Goal: Task Accomplishment & Management: Use online tool/utility

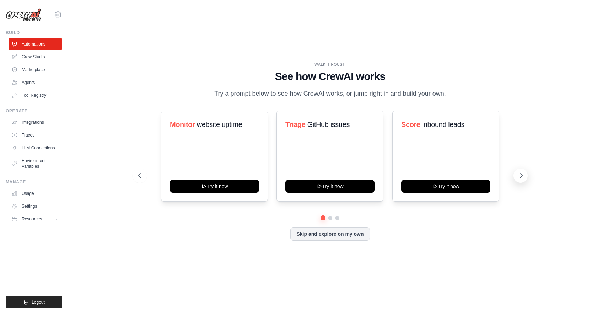
click at [521, 177] on icon at bounding box center [522, 176] width 2 height 4
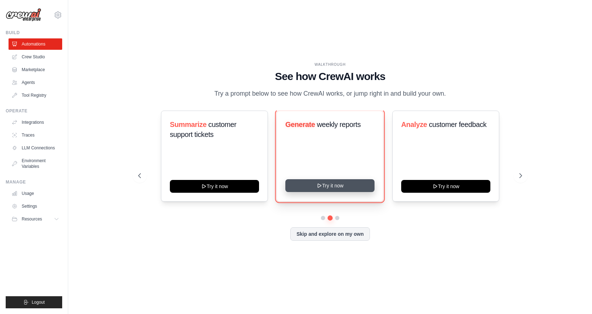
click at [329, 185] on button "Try it now" at bounding box center [330, 185] width 89 height 13
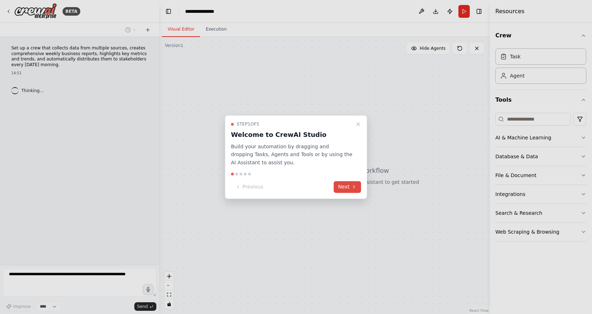
click at [347, 188] on button "Next" at bounding box center [347, 187] width 27 height 12
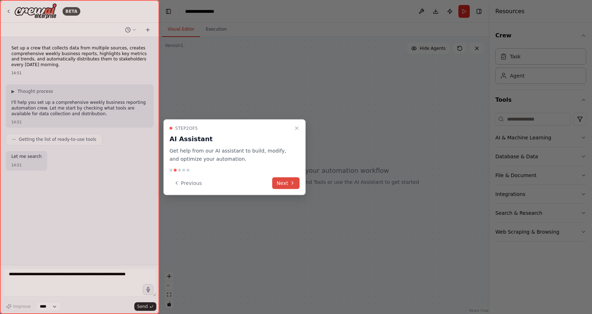
click at [288, 182] on button "Next" at bounding box center [285, 183] width 27 height 12
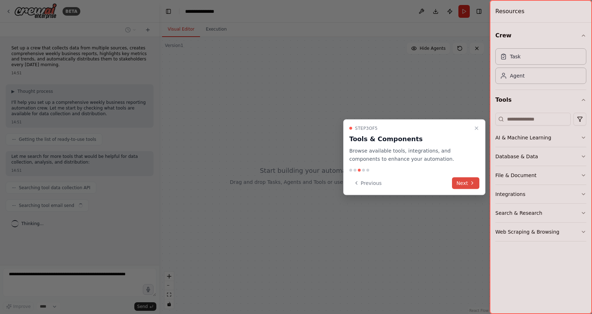
click at [471, 186] on button "Next" at bounding box center [465, 183] width 27 height 12
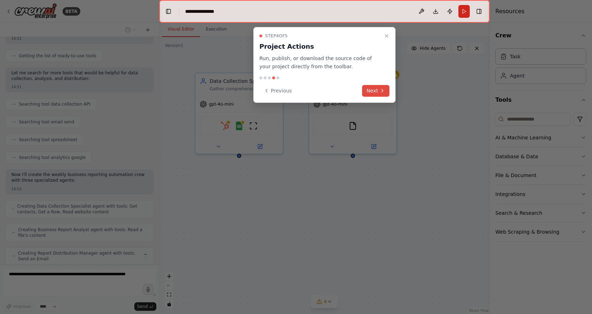
scroll to position [107, 0]
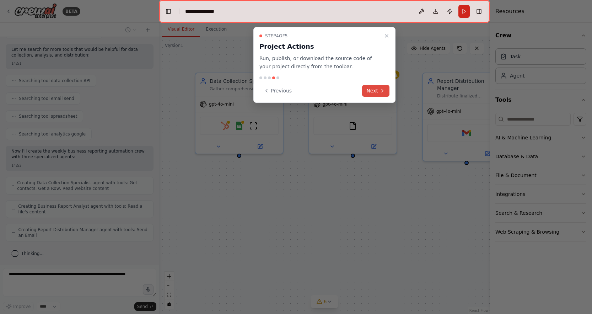
click at [374, 92] on button "Next" at bounding box center [375, 91] width 27 height 12
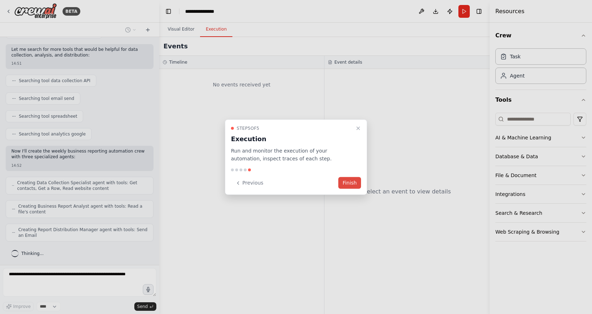
scroll to position [150, 0]
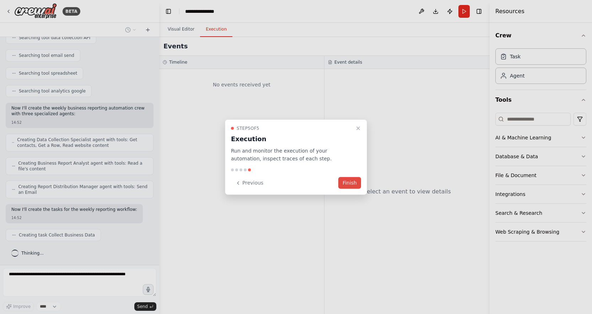
click at [352, 184] on button "Finish" at bounding box center [350, 183] width 23 height 12
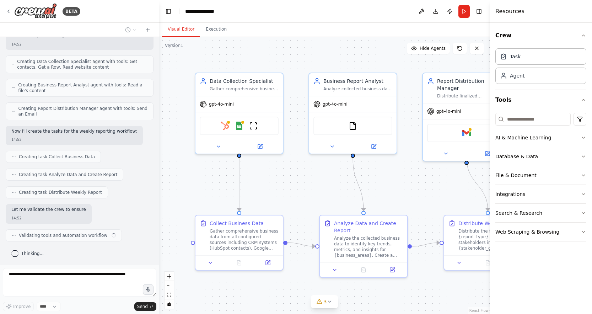
scroll to position [228, 0]
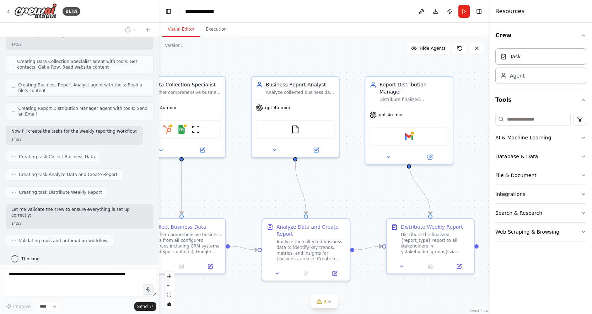
drag, startPoint x: 317, startPoint y: 190, endPoint x: 260, endPoint y: 194, distance: 57.7
click at [260, 194] on div ".deletable-edge-delete-btn { width: 20px; height: 20px; border: 0px solid #ffff…" at bounding box center [324, 175] width 331 height 277
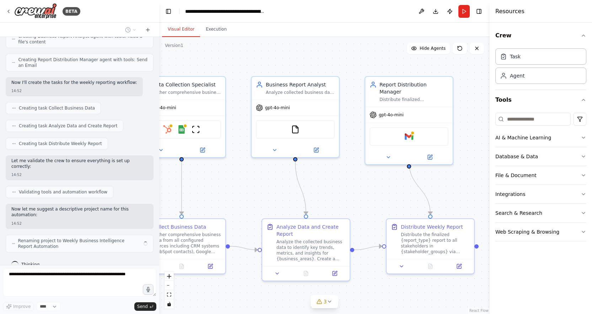
scroll to position [283, 0]
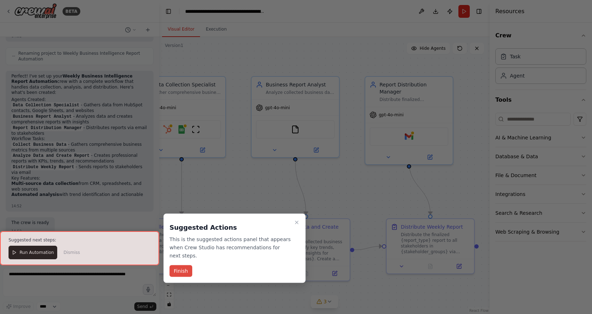
click at [179, 275] on button "Finish" at bounding box center [181, 271] width 23 height 12
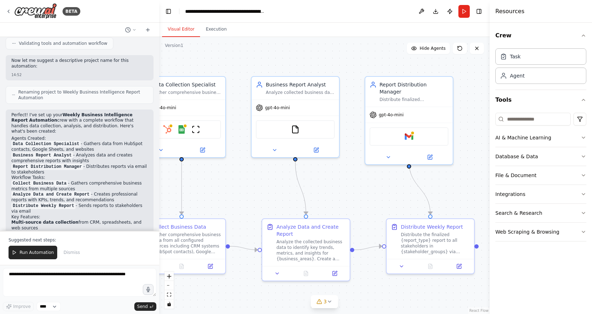
scroll to position [428, 0]
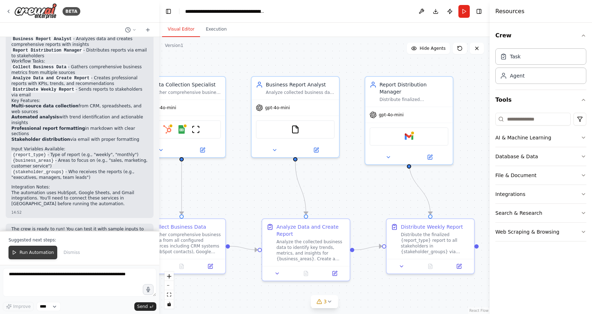
click at [44, 255] on span "Run Automation" at bounding box center [37, 253] width 34 height 6
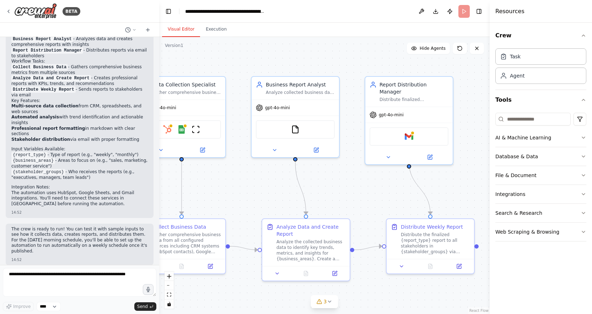
scroll to position [531, 0]
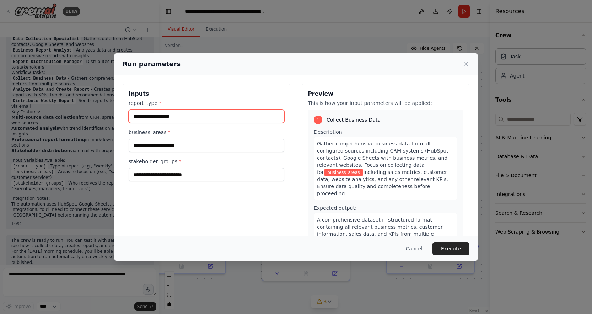
click at [184, 113] on input "report_type *" at bounding box center [207, 117] width 156 height 14
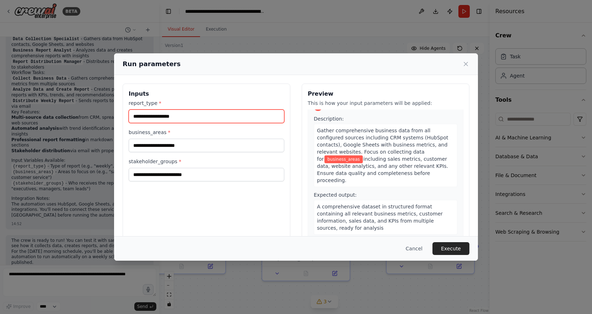
scroll to position [13, 0]
click at [465, 64] on icon at bounding box center [466, 63] width 7 height 7
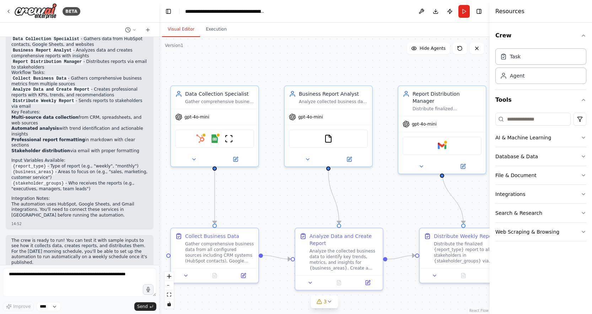
drag, startPoint x: 357, startPoint y: 204, endPoint x: 390, endPoint y: 214, distance: 34.0
click at [390, 214] on div ".deletable-edge-delete-btn { width: 20px; height: 20px; border: 0px solid #ffff…" at bounding box center [324, 175] width 331 height 277
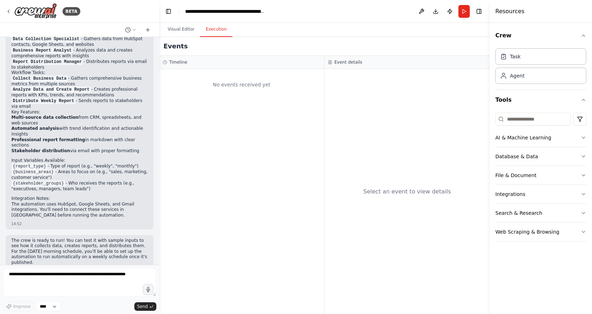
click at [215, 34] on button "Execution" at bounding box center [216, 29] width 32 height 15
click at [192, 33] on button "Visual Editor" at bounding box center [181, 29] width 38 height 15
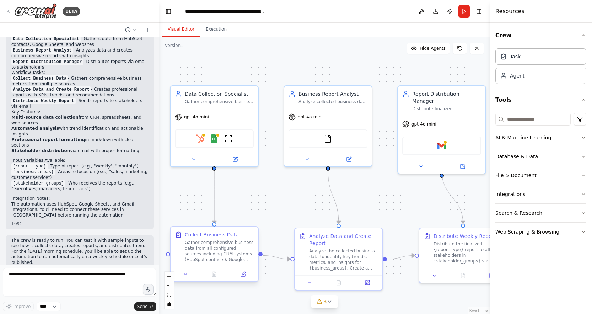
click at [215, 250] on div "Gather comprehensive business data from all configured sources including CRM sy…" at bounding box center [219, 251] width 69 height 23
click at [212, 138] on img at bounding box center [214, 137] width 9 height 9
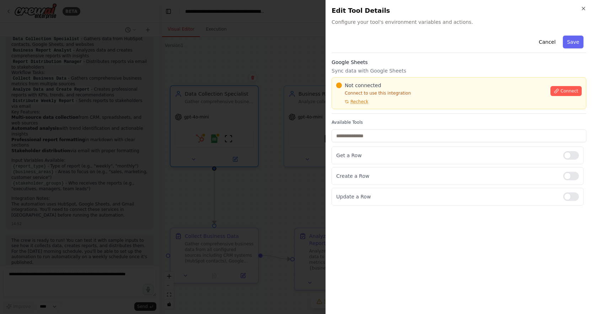
click at [581, 5] on div "Close Edit Tool Details Configure your tool's environment variables and actions…" at bounding box center [459, 157] width 267 height 314
click at [585, 9] on icon "button" at bounding box center [584, 9] width 6 height 6
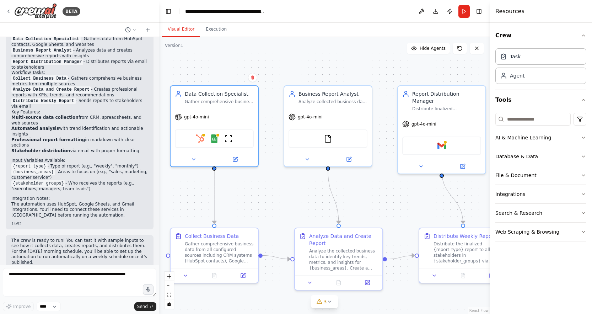
click at [339, 77] on div ".deletable-edge-delete-btn { width: 20px; height: 20px; border: 0px solid #ffff…" at bounding box center [324, 175] width 331 height 277
click at [516, 58] on div "Task" at bounding box center [515, 56] width 11 height 7
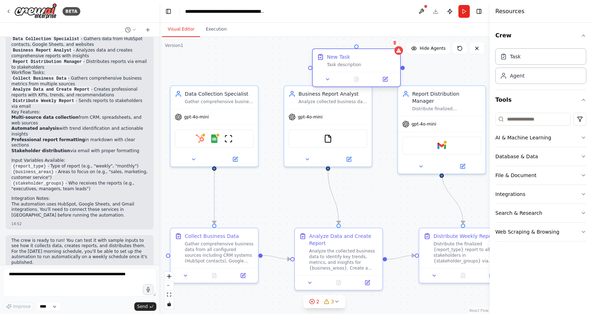
drag, startPoint x: 383, startPoint y: 78, endPoint x: 330, endPoint y: 52, distance: 59.2
click at [330, 52] on div "New Task Task description" at bounding box center [356, 60] width 87 height 23
click at [327, 84] on div at bounding box center [356, 79] width 87 height 15
click at [328, 78] on icon at bounding box center [328, 79] width 6 height 6
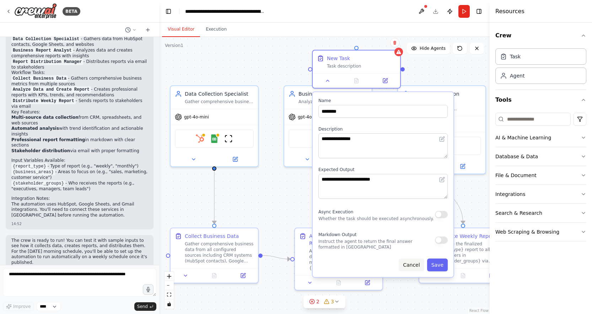
click at [414, 265] on button "Cancel" at bounding box center [411, 265] width 25 height 13
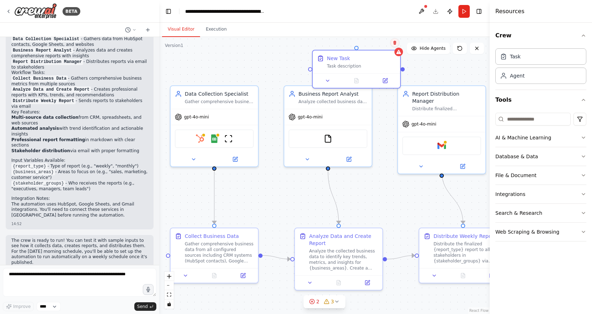
click at [393, 43] on icon at bounding box center [395, 43] width 4 height 4
click at [372, 40] on button "Confirm" at bounding box center [374, 42] width 25 height 9
click at [527, 78] on div "Agent" at bounding box center [541, 75] width 91 height 16
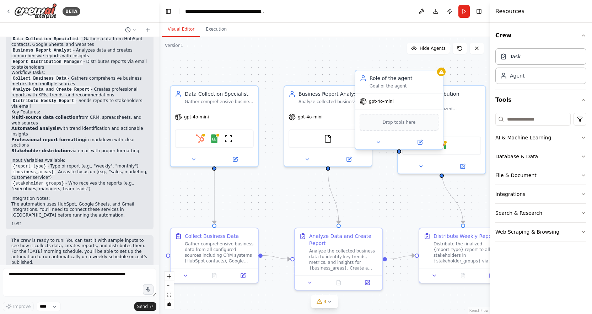
drag, startPoint x: 376, startPoint y: 78, endPoint x: 357, endPoint y: 70, distance: 20.4
click at [370, 75] on div "Role of the agent" at bounding box center [404, 78] width 69 height 7
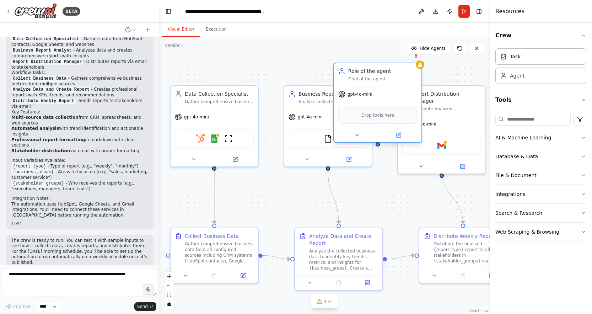
click at [365, 96] on span "gpt-4o-mini" at bounding box center [360, 94] width 25 height 6
click at [358, 134] on icon at bounding box center [358, 135] width 6 height 6
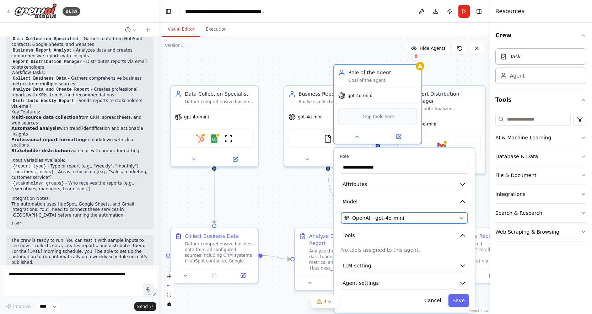
click at [380, 218] on span "OpenAI - gpt-4o-mini" at bounding box center [378, 217] width 52 height 7
click at [393, 219] on span "OpenAI - gpt-4o-mini" at bounding box center [378, 217] width 52 height 7
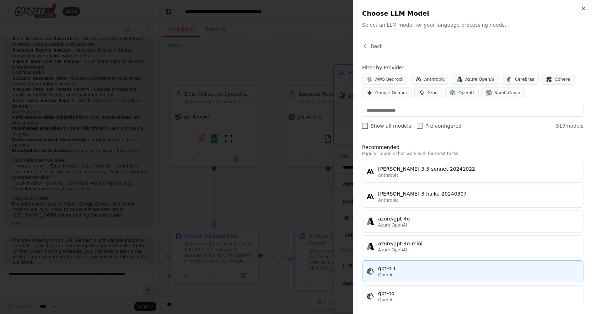
click at [418, 277] on div "OpenAI" at bounding box center [478, 275] width 201 height 6
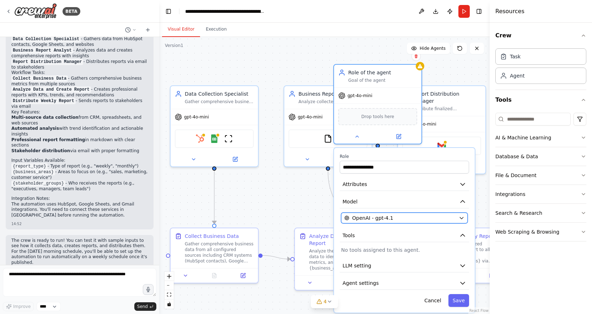
click at [379, 218] on span "OpenAI - gpt-4.1" at bounding box center [372, 217] width 41 height 7
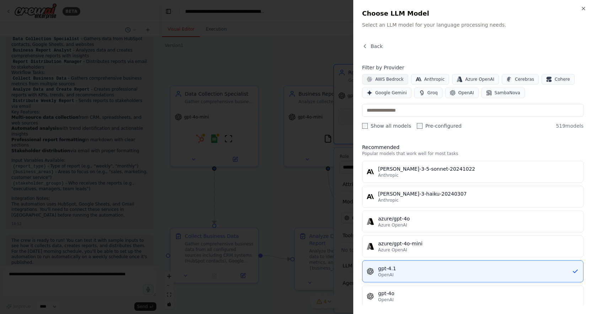
click at [396, 80] on span "AWS Bedrock" at bounding box center [390, 79] width 28 height 6
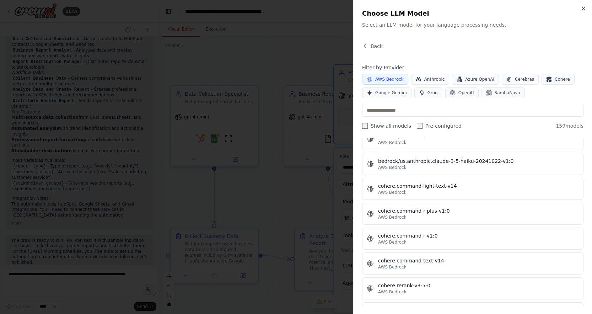
scroll to position [2195, 0]
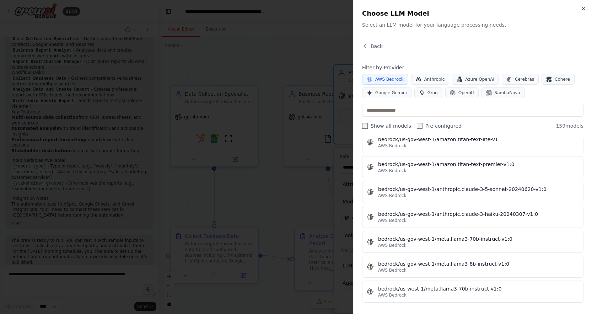
click at [454, 100] on div "Filter by Provider AWS Bedrock Anthropic Azure OpenAI Cerebras Cohere Google Ge…" at bounding box center [473, 96] width 222 height 65
click at [454, 93] on button "OpenAI" at bounding box center [462, 92] width 33 height 11
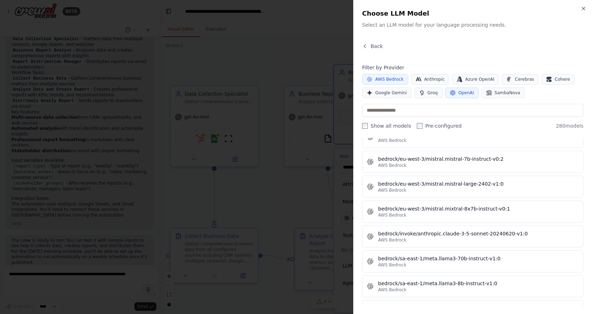
scroll to position [1442, 0]
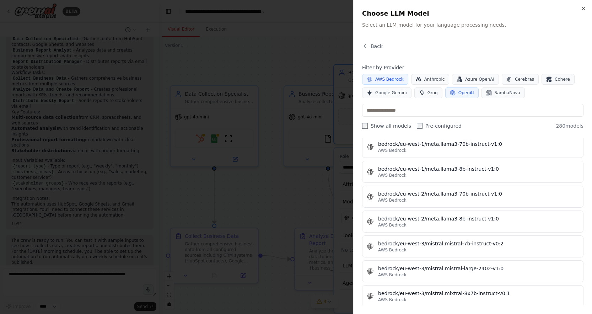
click at [385, 82] on button "AWS Bedrock" at bounding box center [385, 79] width 46 height 11
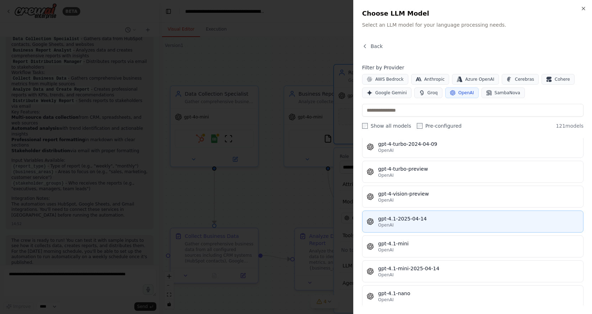
scroll to position [871, 0]
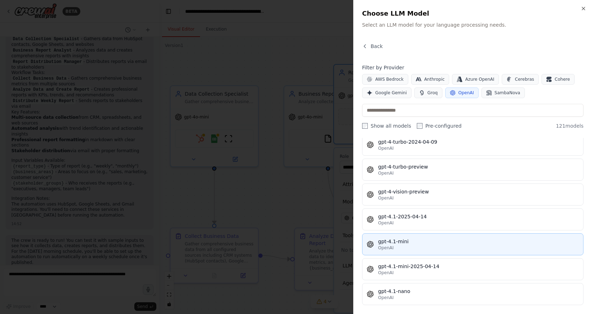
click at [405, 241] on div "gpt-4.1-mini" at bounding box center [478, 241] width 201 height 7
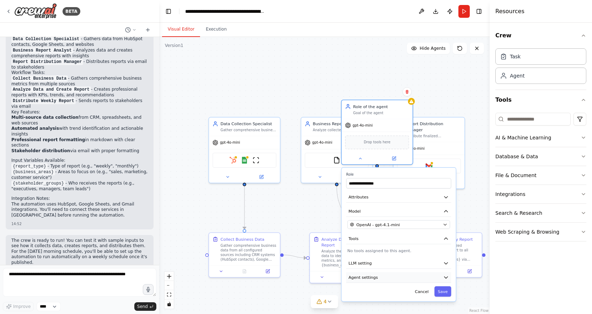
click at [369, 279] on span "Agent settings" at bounding box center [364, 278] width 30 height 6
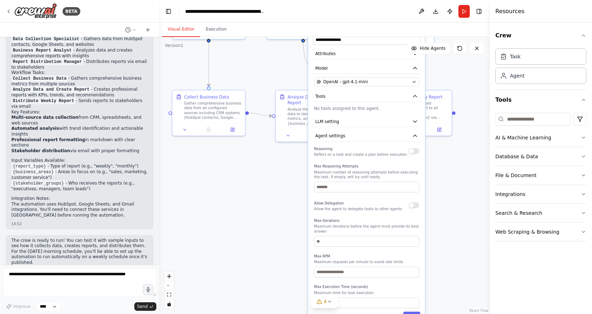
drag, startPoint x: 287, startPoint y: 272, endPoint x: 254, endPoint y: 143, distance: 132.5
click at [254, 143] on div ".deletable-edge-delete-btn { width: 20px; height: 20px; border: 0px solid #ffff…" at bounding box center [324, 175] width 331 height 277
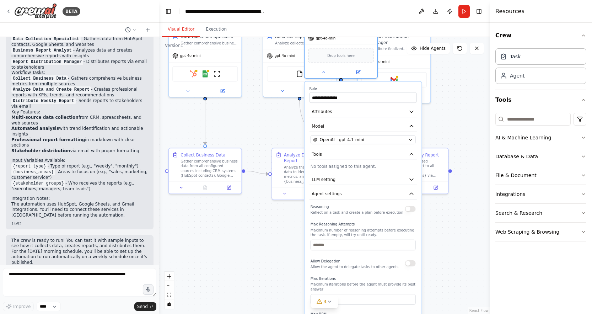
drag, startPoint x: 458, startPoint y: 236, endPoint x: 453, endPoint y: 296, distance: 60.2
click at [454, 297] on div ".deletable-edge-delete-btn { width: 20px; height: 20px; border: 0px solid #ffff…" at bounding box center [324, 175] width 331 height 277
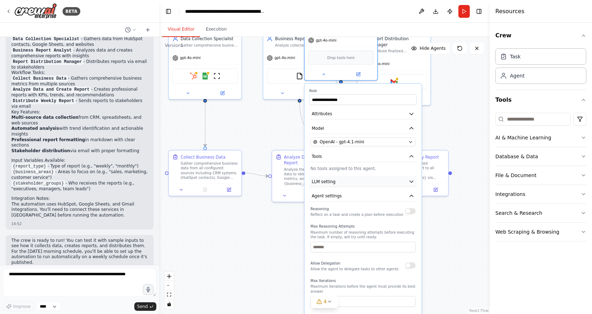
click at [344, 184] on button "LLM setting" at bounding box center [363, 181] width 107 height 11
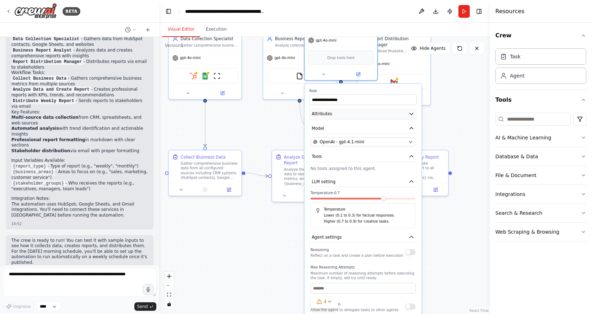
click at [334, 117] on button "Attributes" at bounding box center [363, 113] width 107 height 11
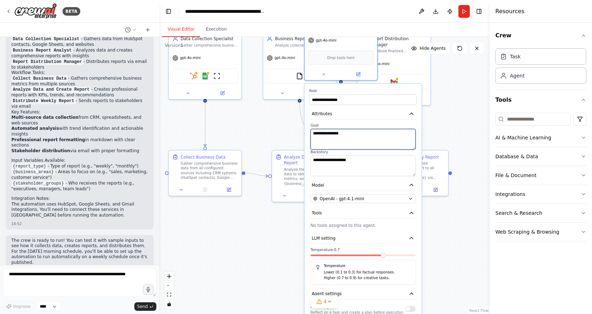
drag, startPoint x: 367, startPoint y: 138, endPoint x: 298, endPoint y: 140, distance: 69.4
click at [298, 140] on div ".deletable-edge-delete-btn { width: 20px; height: 20px; border: 0px solid #ffff…" at bounding box center [324, 175] width 331 height 277
click at [337, 145] on textarea "**********" at bounding box center [363, 139] width 105 height 21
drag, startPoint x: 363, startPoint y: 164, endPoint x: 310, endPoint y: 164, distance: 53.7
click at [310, 164] on div "**********" at bounding box center [363, 149] width 107 height 53
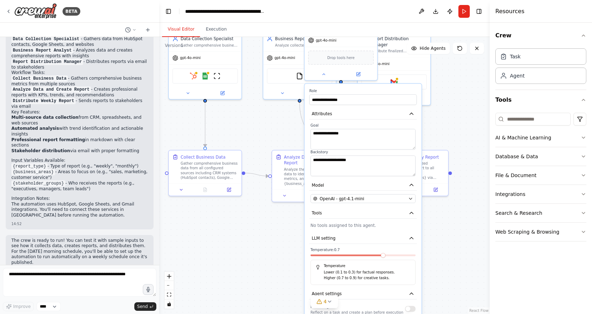
click at [445, 240] on div ".deletable-edge-delete-btn { width: 20px; height: 20px; border: 0px solid #ffff…" at bounding box center [324, 175] width 331 height 277
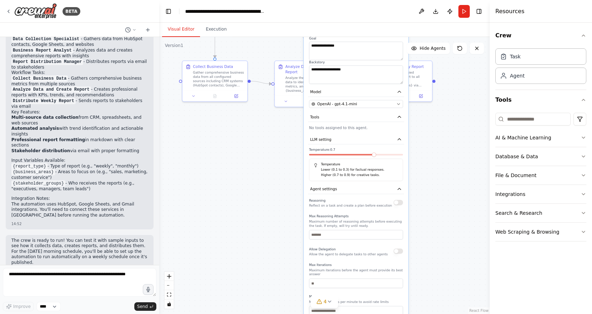
drag, startPoint x: 461, startPoint y: 257, endPoint x: 453, endPoint y: 123, distance: 134.3
click at [454, 141] on div ".deletable-edge-delete-btn { width: 20px; height: 20px; border: 0px solid #ffff…" at bounding box center [324, 175] width 331 height 277
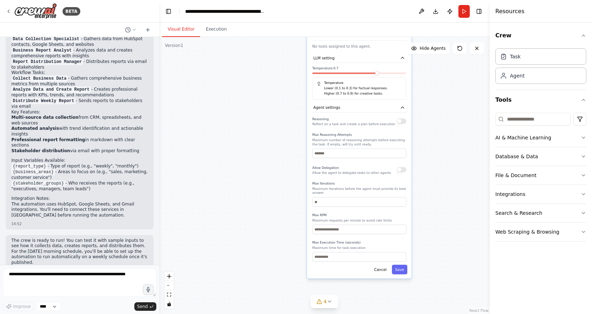
drag, startPoint x: 436, startPoint y: 220, endPoint x: 429, endPoint y: 198, distance: 23.1
click at [436, 153] on div ".deletable-edge-delete-btn { width: 20px; height: 20px; border: 0px solid #ffff…" at bounding box center [324, 175] width 331 height 277
drag, startPoint x: 381, startPoint y: 271, endPoint x: 382, endPoint y: 265, distance: 5.4
click at [381, 270] on button "Cancel" at bounding box center [380, 270] width 19 height 10
click at [379, 267] on button "Cancel" at bounding box center [380, 270] width 19 height 10
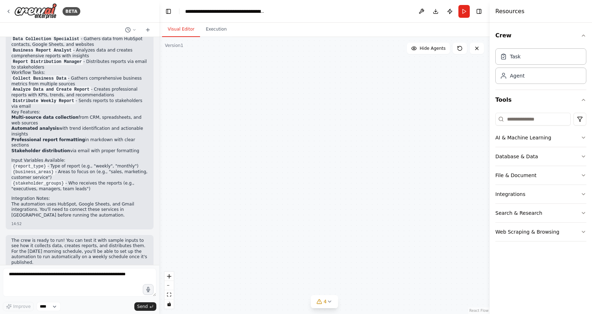
drag, startPoint x: 368, startPoint y: 194, endPoint x: 391, endPoint y: 276, distance: 85.2
click at [393, 283] on div ".deletable-edge-delete-btn { width: 20px; height: 20px; border: 0px solid #ffff…" at bounding box center [324, 175] width 331 height 277
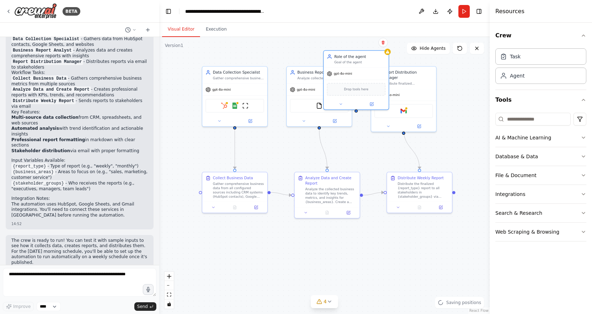
drag, startPoint x: 387, startPoint y: 168, endPoint x: 379, endPoint y: 272, distance: 104.1
click at [380, 273] on div ".deletable-edge-delete-btn { width: 20px; height: 20px; border: 0px solid #ffff…" at bounding box center [324, 175] width 331 height 277
click at [382, 46] on button at bounding box center [383, 42] width 9 height 9
click at [366, 42] on button "Confirm" at bounding box center [363, 43] width 25 height 9
click at [534, 161] on button "Database & Data" at bounding box center [541, 156] width 91 height 18
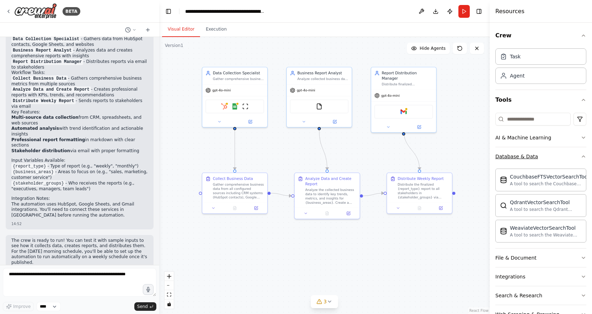
click at [526, 157] on div "Database & Data" at bounding box center [517, 156] width 43 height 7
click at [544, 132] on button "AI & Machine Learning" at bounding box center [541, 137] width 91 height 18
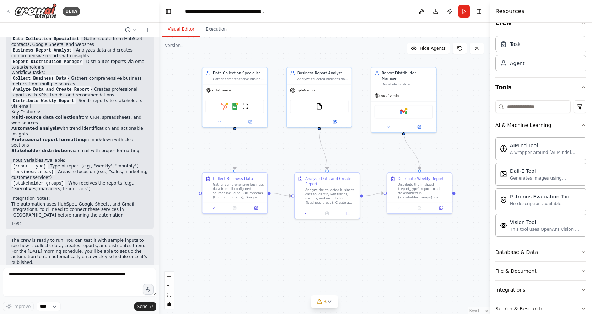
scroll to position [47, 0]
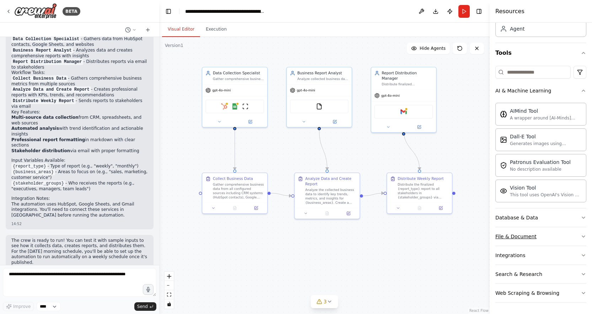
click at [520, 236] on div "File & Document" at bounding box center [516, 236] width 41 height 7
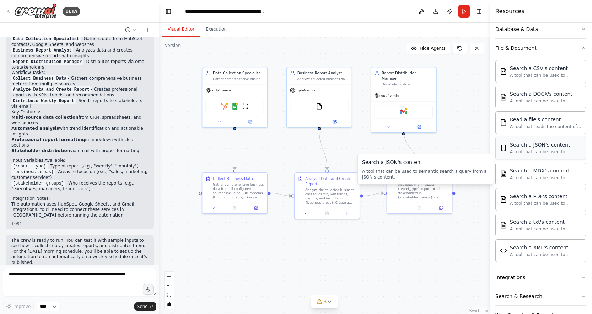
scroll to position [257, 0]
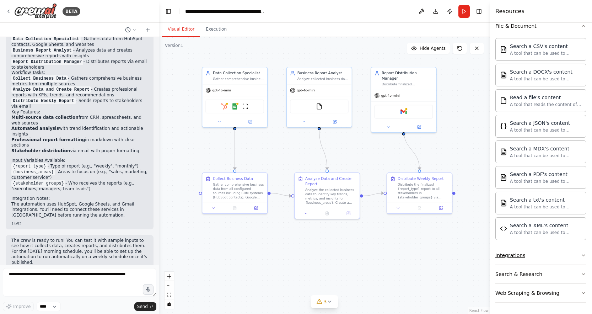
click at [544, 257] on button "Integrations" at bounding box center [541, 255] width 91 height 18
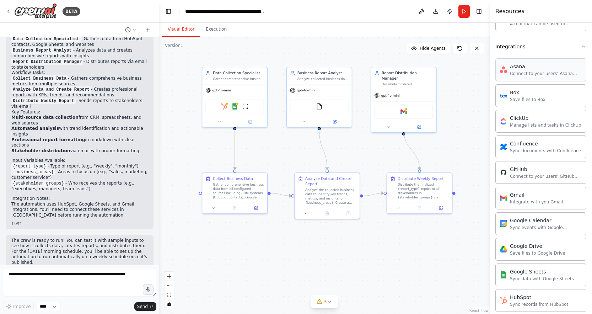
scroll to position [466, 0]
click at [581, 47] on icon "button" at bounding box center [584, 47] width 6 height 6
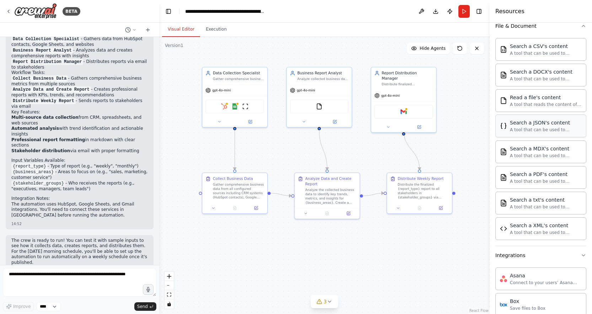
scroll to position [257, 0]
click at [558, 273] on button "Search & Research" at bounding box center [541, 274] width 91 height 18
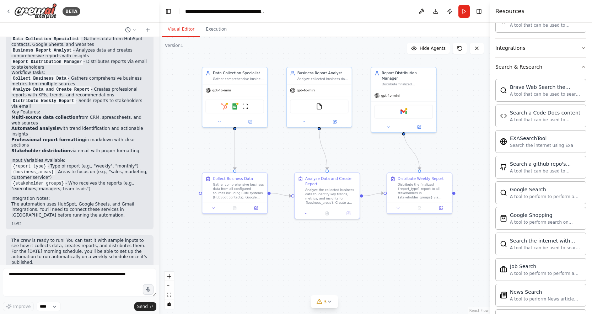
scroll to position [312, 0]
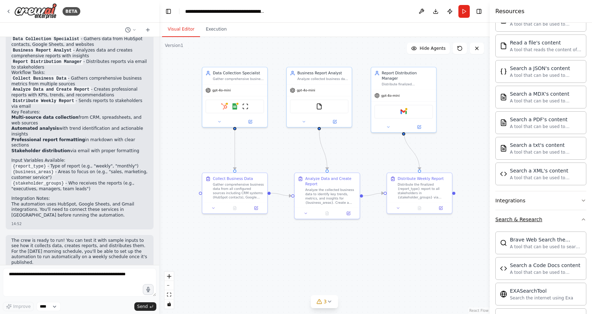
click at [581, 220] on icon "button" at bounding box center [584, 220] width 6 height 6
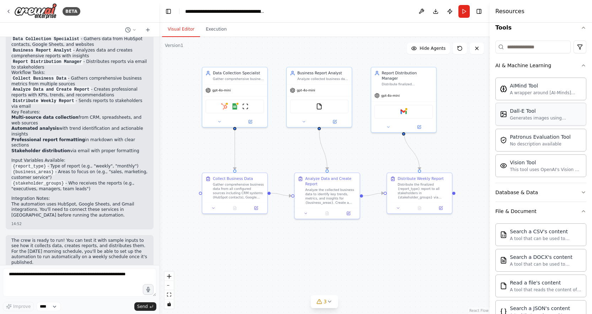
scroll to position [0, 0]
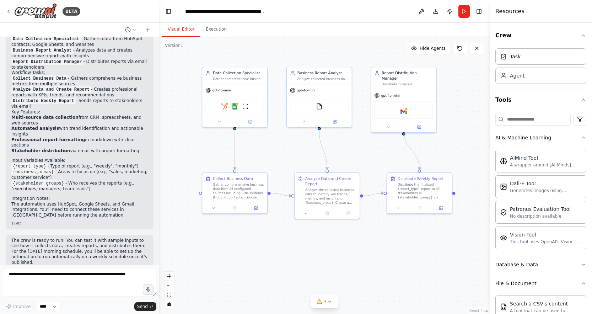
click at [581, 135] on icon "button" at bounding box center [584, 138] width 6 height 6
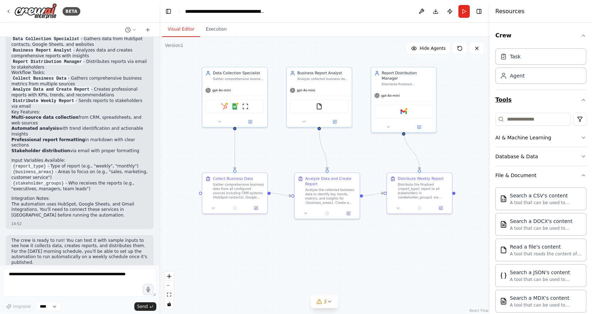
click at [579, 103] on button "Tools" at bounding box center [541, 100] width 91 height 20
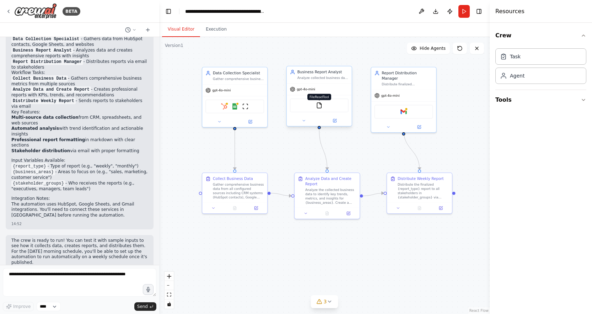
click at [320, 106] on img at bounding box center [319, 105] width 6 height 6
click at [303, 122] on icon at bounding box center [304, 120] width 4 height 4
click at [304, 121] on icon at bounding box center [304, 120] width 2 height 1
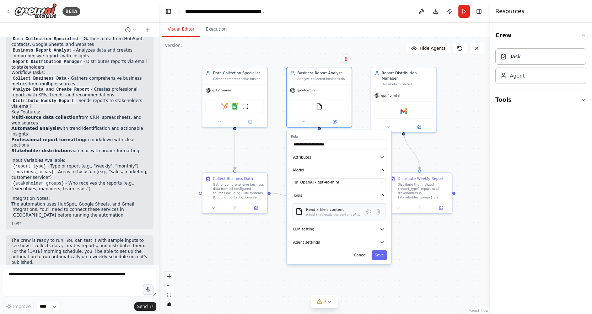
click at [328, 218] on div "Read a file's content A tool that reads the content of a file. To use this tool…" at bounding box center [339, 211] width 94 height 17
drag, startPoint x: 229, startPoint y: 239, endPoint x: 230, endPoint y: 234, distance: 5.4
click at [229, 239] on div ".deletable-edge-delete-btn { width: 20px; height: 20px; border: 0px solid #ffff…" at bounding box center [324, 175] width 331 height 277
click at [220, 120] on icon at bounding box center [219, 120] width 4 height 4
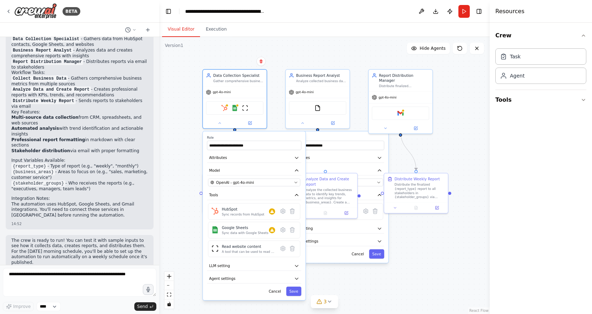
click at [449, 151] on div ".deletable-edge-delete-btn { width: 20px; height: 20px; border: 0px solid #ffff…" at bounding box center [324, 175] width 331 height 277
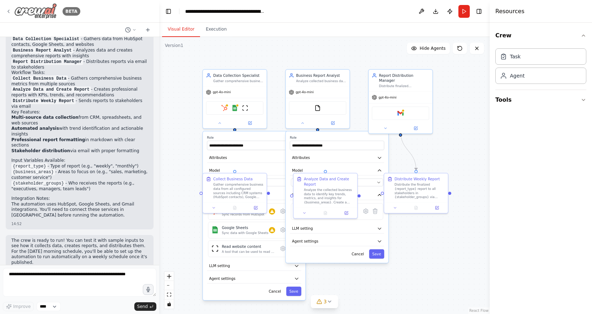
click at [14, 10] on div "BETA" at bounding box center [43, 11] width 75 height 16
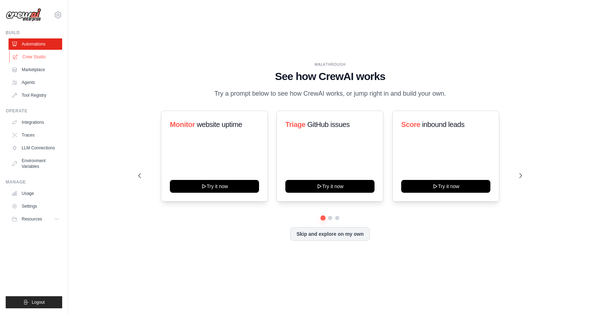
click at [32, 57] on link "Crew Studio" at bounding box center [36, 56] width 54 height 11
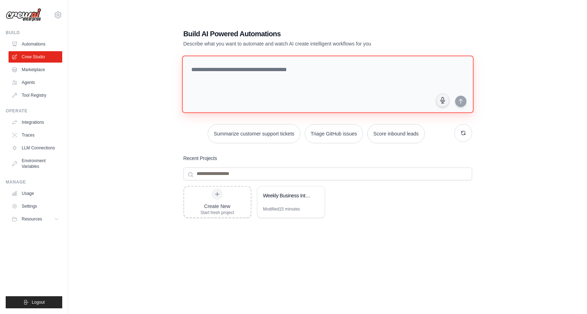
click at [255, 71] on textarea at bounding box center [328, 84] width 292 height 58
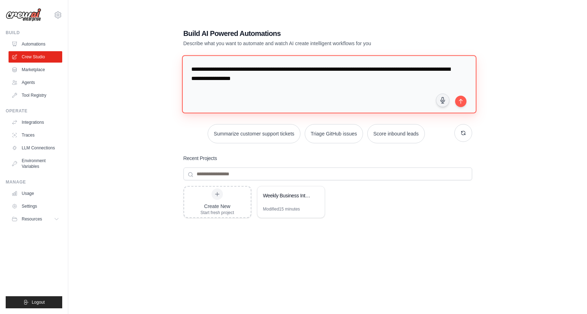
click at [346, 71] on textarea "**********" at bounding box center [329, 84] width 294 height 58
click at [387, 81] on textarea "**********" at bounding box center [329, 84] width 294 height 58
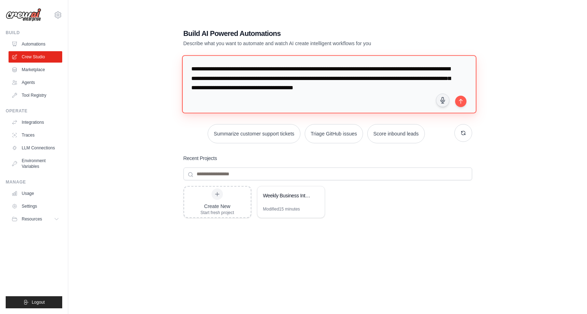
click at [396, 69] on textarea "**********" at bounding box center [329, 84] width 294 height 58
click at [436, 90] on textarea "**********" at bounding box center [329, 84] width 294 height 58
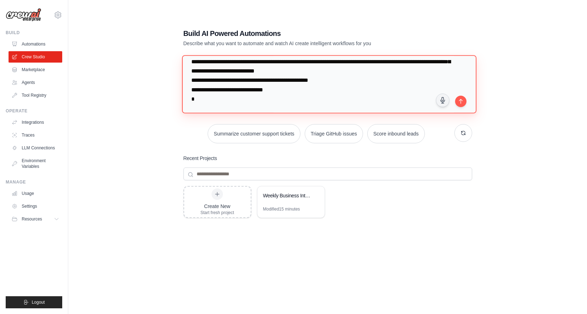
scroll to position [26, 0]
click at [189, 107] on textarea "**********" at bounding box center [329, 84] width 294 height 58
click at [264, 106] on textarea "**********" at bounding box center [329, 84] width 294 height 58
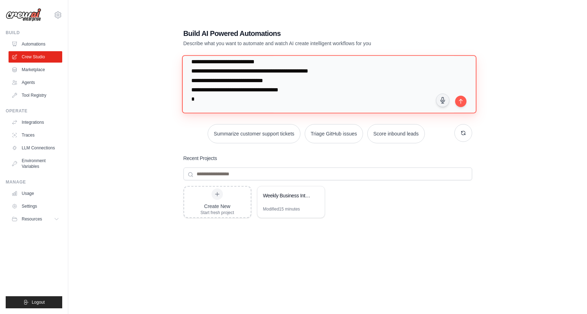
scroll to position [35, 0]
click at [299, 112] on textarea "**********" at bounding box center [329, 84] width 294 height 58
click at [417, 108] on textarea "**********" at bounding box center [329, 84] width 294 height 58
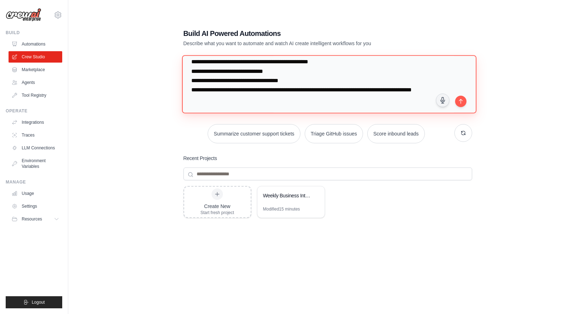
scroll to position [44, 0]
type textarea "**********"
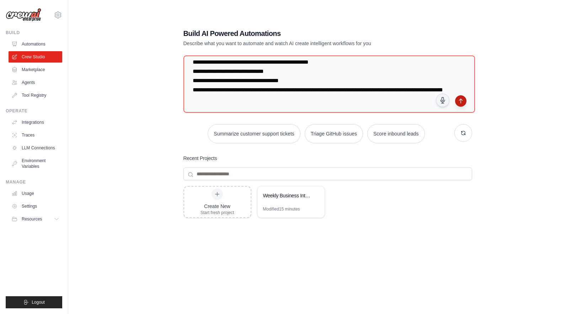
click at [457, 102] on button "submit" at bounding box center [460, 100] width 11 height 11
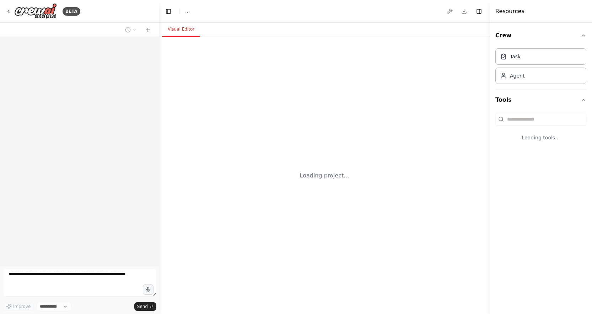
select select "****"
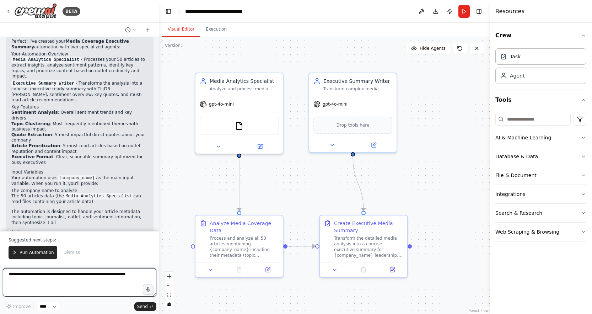
scroll to position [389, 0]
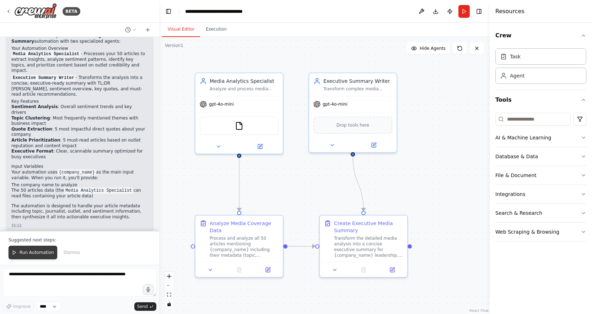
click at [36, 251] on span "Run Automation" at bounding box center [37, 253] width 34 height 6
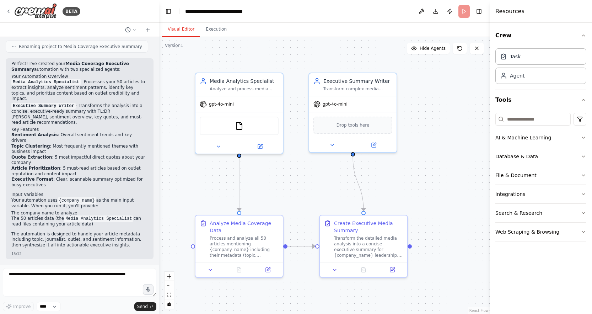
scroll to position [355, 0]
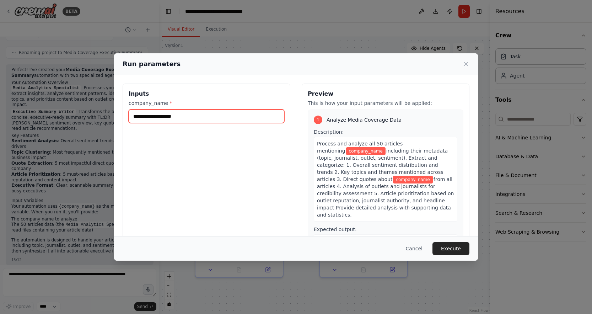
click at [175, 115] on input "company_name *" at bounding box center [207, 117] width 156 height 14
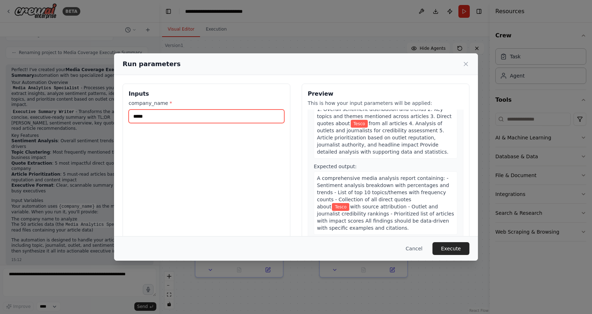
scroll to position [57, 0]
type input "*****"
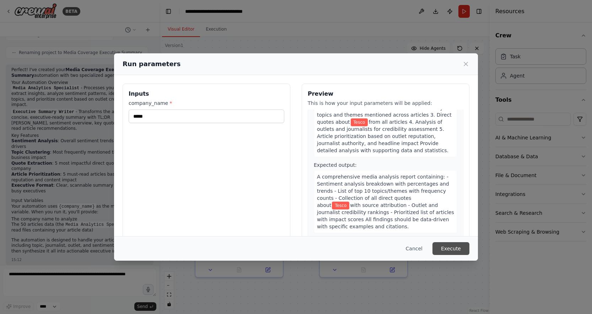
click at [444, 248] on button "Execute" at bounding box center [451, 248] width 37 height 13
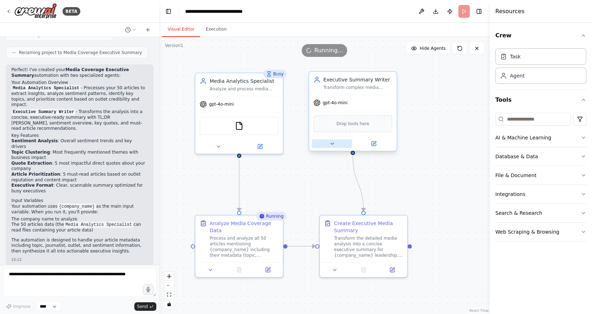
click at [333, 146] on icon at bounding box center [333, 144] width 6 height 6
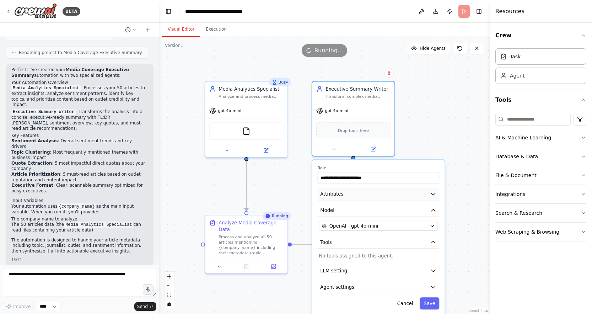
click at [363, 198] on button "Attributes" at bounding box center [379, 194] width 122 height 12
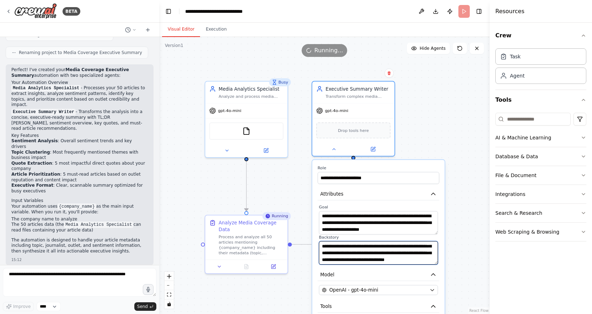
scroll to position [36, 0]
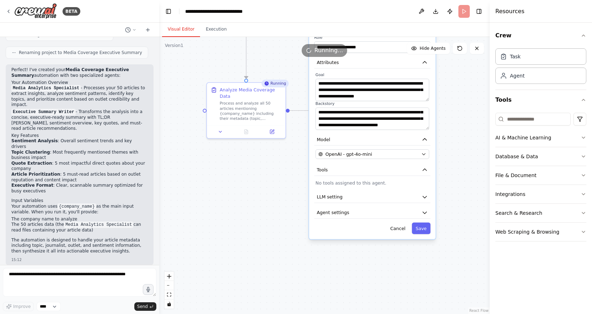
drag, startPoint x: 468, startPoint y: 256, endPoint x: 462, endPoint y: 121, distance: 135.3
click at [462, 121] on div ".deletable-edge-delete-btn { width: 20px; height: 20px; border: 0px solid #ffff…" at bounding box center [324, 175] width 331 height 277
click at [425, 198] on icon "button" at bounding box center [425, 197] width 4 height 2
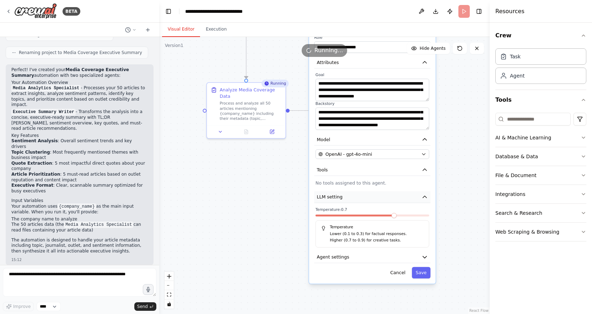
click at [425, 198] on icon "button" at bounding box center [425, 197] width 4 height 2
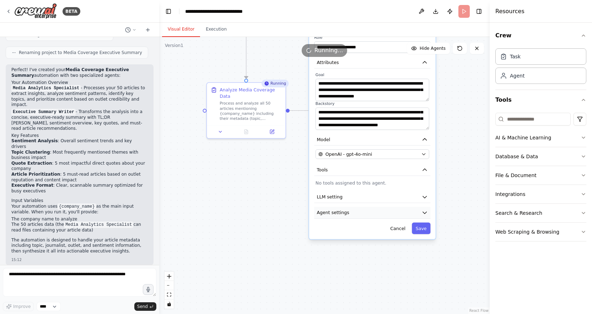
click at [425, 214] on icon "button" at bounding box center [425, 212] width 6 height 6
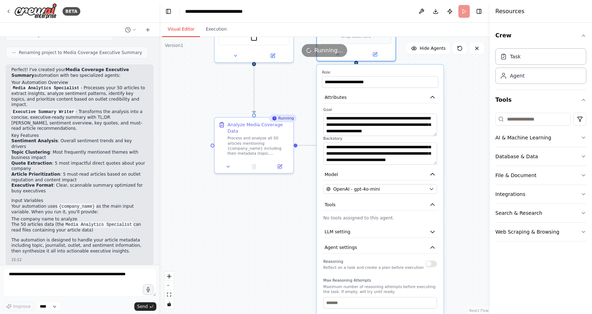
drag, startPoint x: 453, startPoint y: 249, endPoint x: 461, endPoint y: 283, distance: 35.4
click at [461, 283] on div ".deletable-edge-delete-btn { width: 20px; height: 20px; border: 0px solid #ffff…" at bounding box center [324, 175] width 331 height 277
click at [433, 246] on icon "button" at bounding box center [433, 247] width 4 height 2
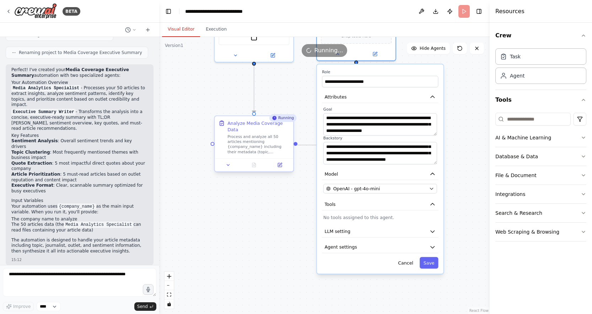
click at [250, 146] on div "Process and analyze all 50 articles mentioning {company_name} including their m…" at bounding box center [259, 144] width 62 height 21
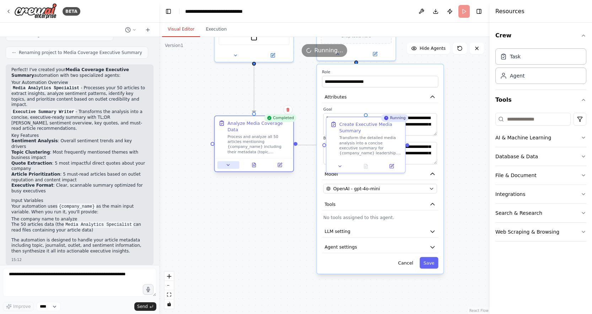
click at [232, 164] on button at bounding box center [228, 165] width 22 height 8
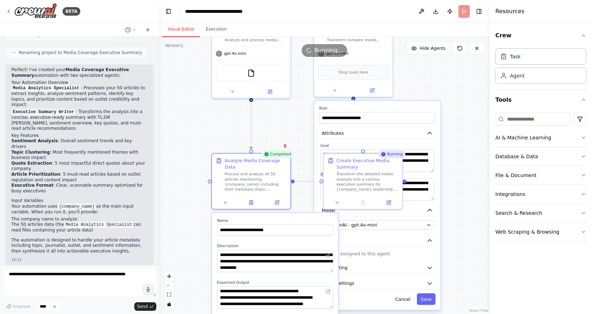
drag, startPoint x: 196, startPoint y: 228, endPoint x: 194, endPoint y: 270, distance: 42.0
click at [194, 270] on div ".deletable-edge-delete-btn { width: 20px; height: 20px; border: 0px solid #ffff…" at bounding box center [324, 175] width 331 height 277
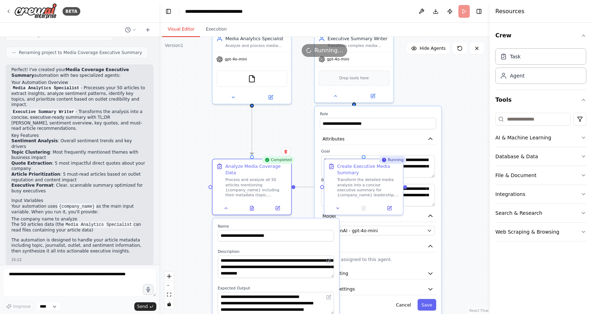
click at [462, 233] on div ".deletable-edge-delete-btn { width: 20px; height: 20px; border: 0px solid #ffff…" at bounding box center [324, 175] width 331 height 277
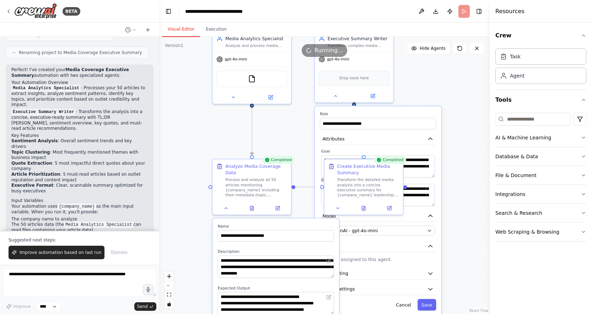
scroll to position [389, 0]
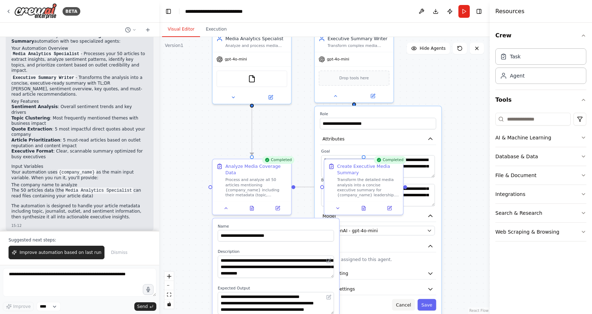
click at [408, 308] on button "Cancel" at bounding box center [404, 304] width 23 height 11
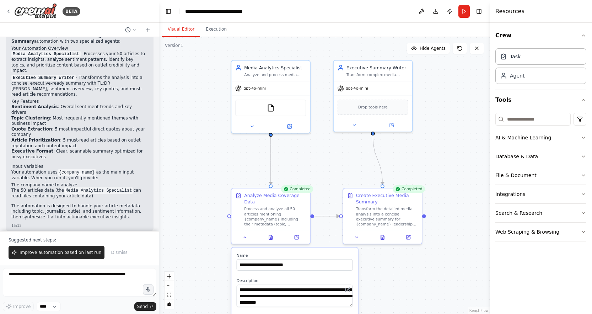
drag, startPoint x: 419, startPoint y: 251, endPoint x: 441, endPoint y: 271, distance: 29.4
click at [441, 271] on div ".deletable-edge-delete-btn { width: 20px; height: 20px; border: 0px solid #ffff…" at bounding box center [324, 175] width 331 height 277
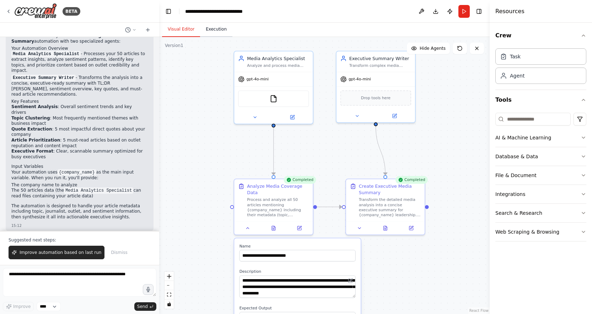
click at [213, 30] on button "Execution" at bounding box center [216, 29] width 32 height 15
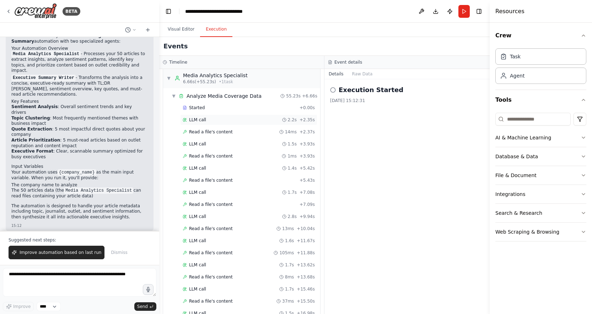
scroll to position [8, 0]
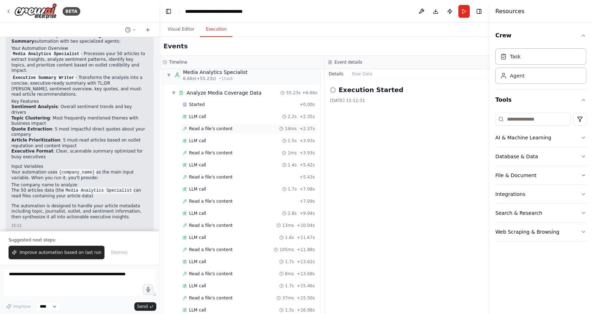
click at [230, 128] on div "Read a file's content 14ms + 2.37s" at bounding box center [249, 129] width 132 height 6
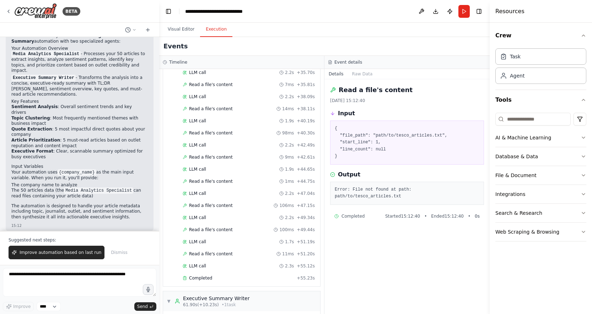
scroll to position [520, 0]
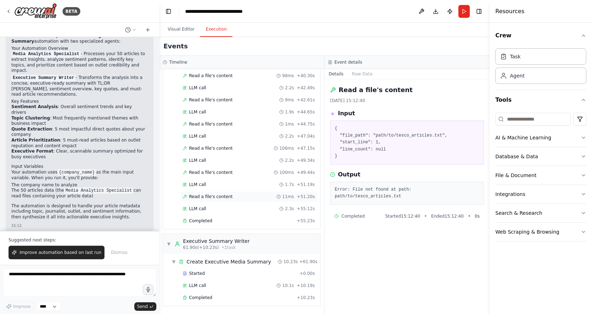
click at [217, 197] on span "Read a file's content" at bounding box center [211, 197] width 44 height 6
click at [192, 274] on span "Started" at bounding box center [197, 274] width 16 height 6
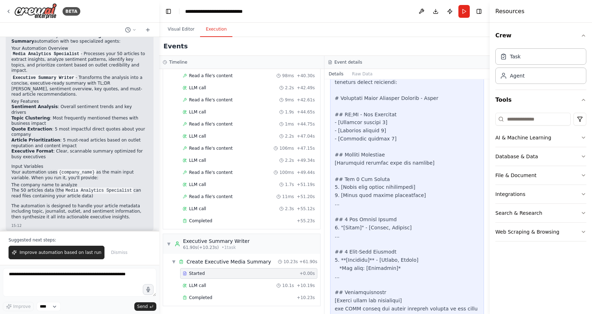
scroll to position [366, 0]
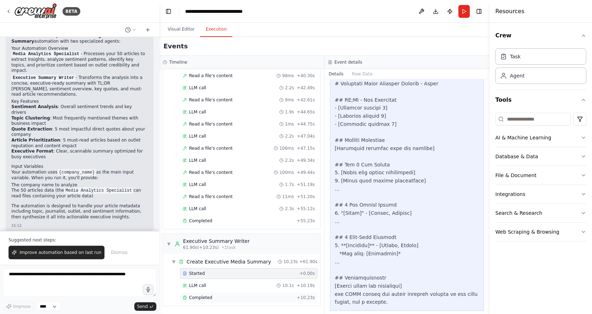
click at [223, 296] on div "Completed" at bounding box center [238, 298] width 111 height 6
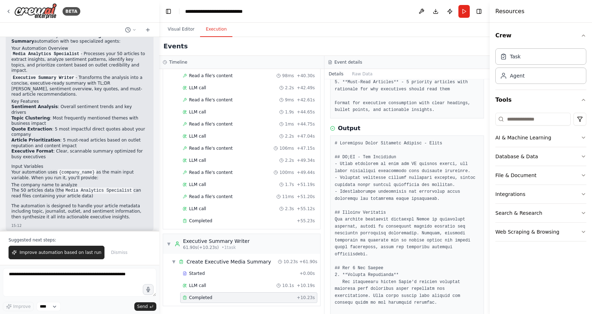
scroll to position [129, 0]
click at [225, 283] on div "LLM call 10.1s + 10.19s" at bounding box center [249, 286] width 132 height 6
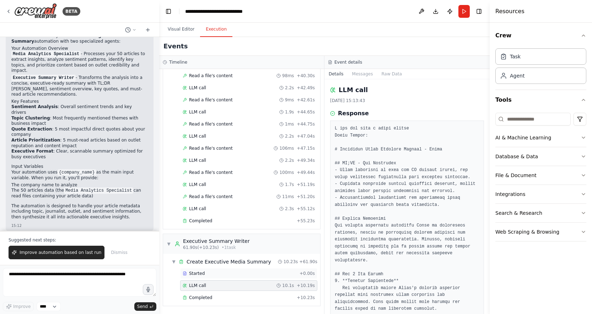
click at [233, 277] on div "Started + 0.00s" at bounding box center [248, 273] width 137 height 11
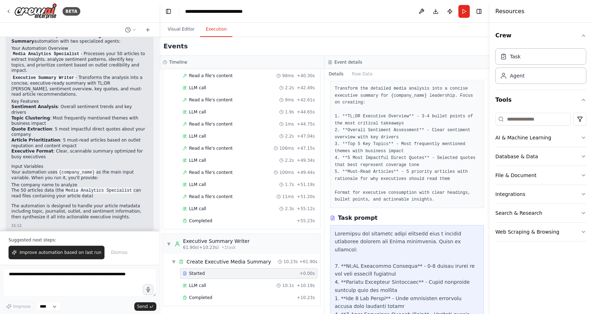
scroll to position [0, 0]
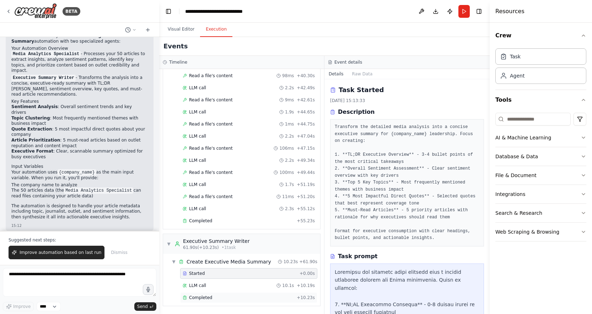
click at [201, 297] on span "Completed" at bounding box center [200, 298] width 23 height 6
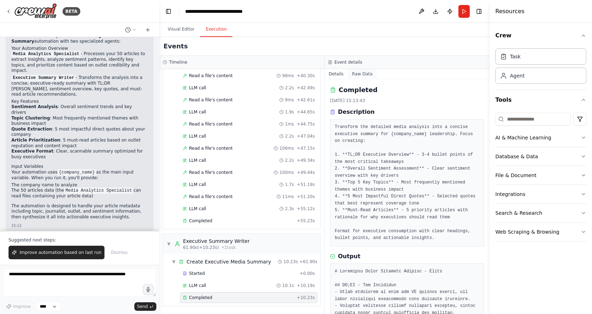
click at [357, 74] on button "Raw Data" at bounding box center [362, 74] width 29 height 10
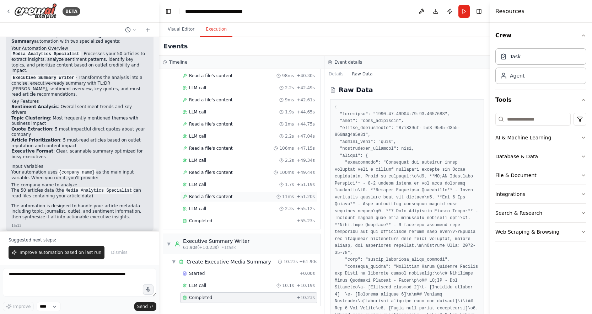
click at [212, 199] on div "Read a file's content 11ms + 51.20s" at bounding box center [248, 196] width 137 height 11
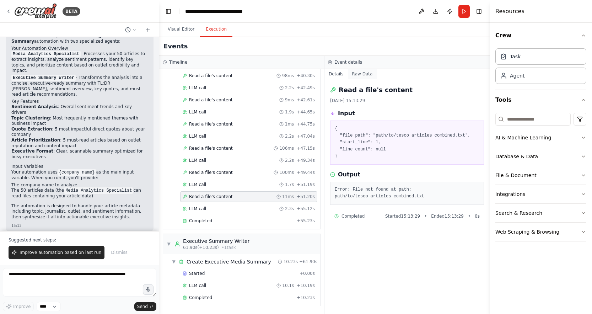
click at [360, 76] on button "Raw Data" at bounding box center [362, 74] width 29 height 10
